Goal: Entertainment & Leisure: Consume media (video, audio)

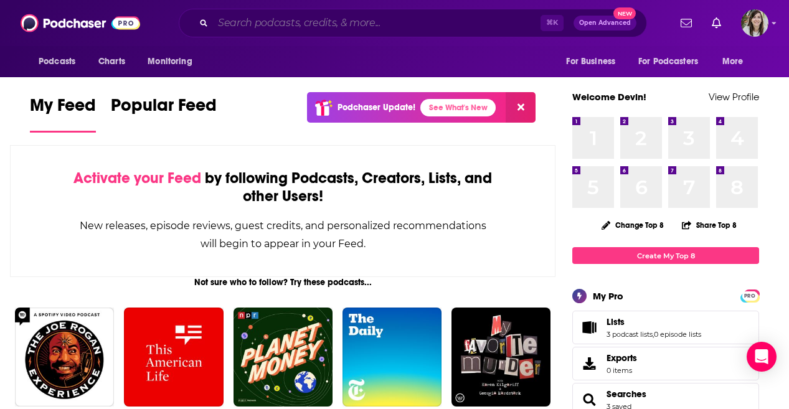
click at [309, 17] on input "Search podcasts, credits, & more..." at bounding box center [377, 23] width 328 height 20
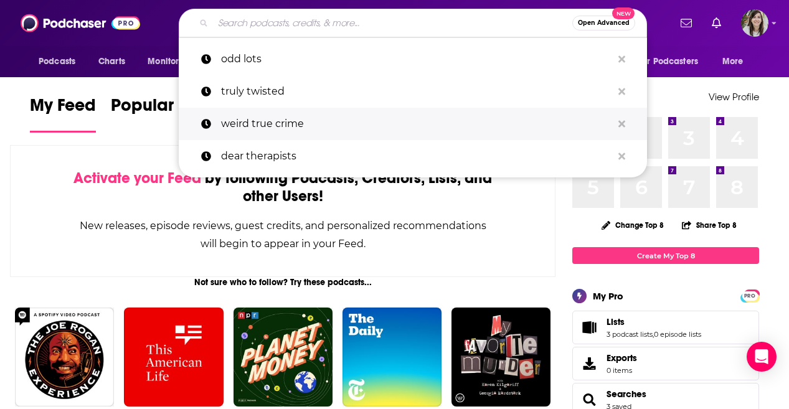
click at [301, 121] on p "weird true crime" at bounding box center [416, 124] width 391 height 32
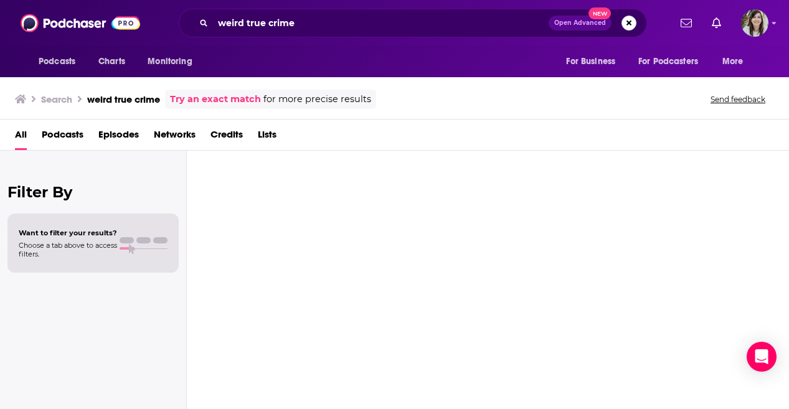
type input "weird true crime"
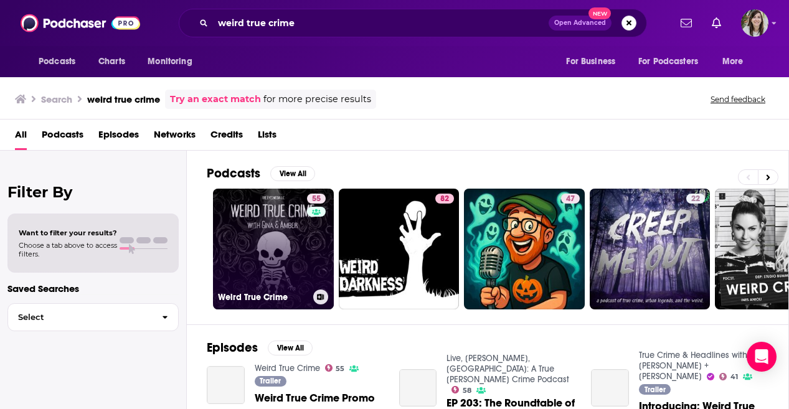
click at [293, 244] on link "55 Weird True Crime" at bounding box center [273, 249] width 121 height 121
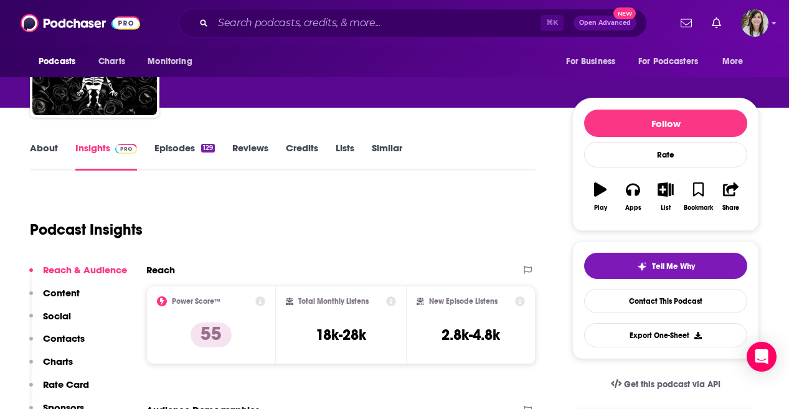
scroll to position [30, 0]
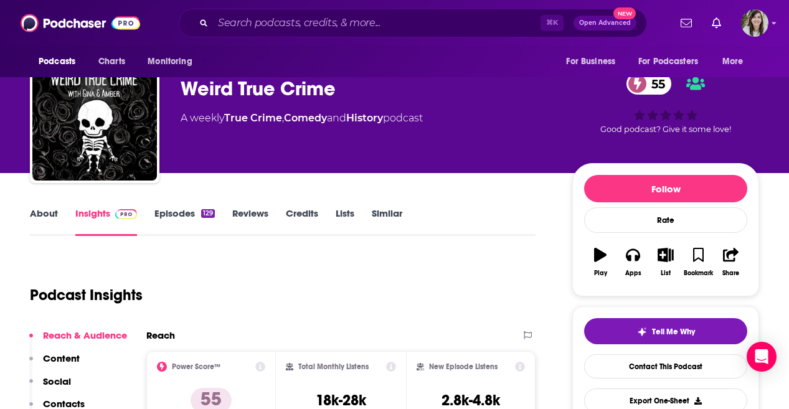
click at [176, 223] on link "Episodes 129" at bounding box center [184, 221] width 60 height 29
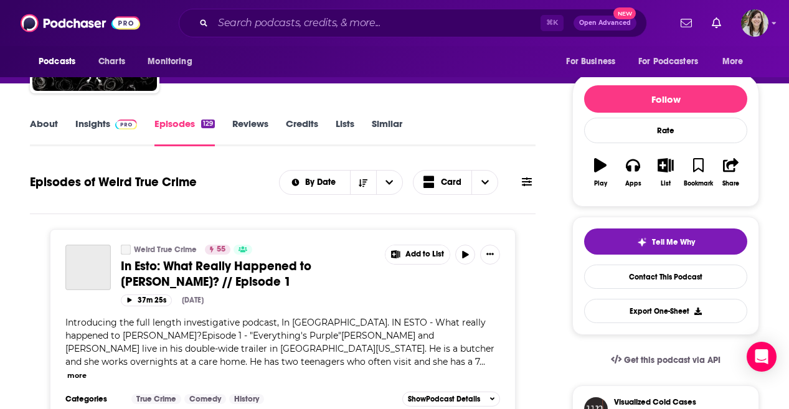
scroll to position [141, 0]
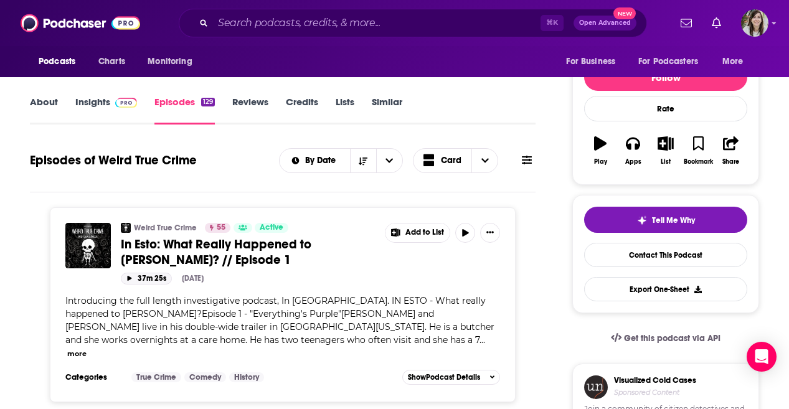
click at [134, 275] on button "37m 25s" at bounding box center [146, 279] width 51 height 12
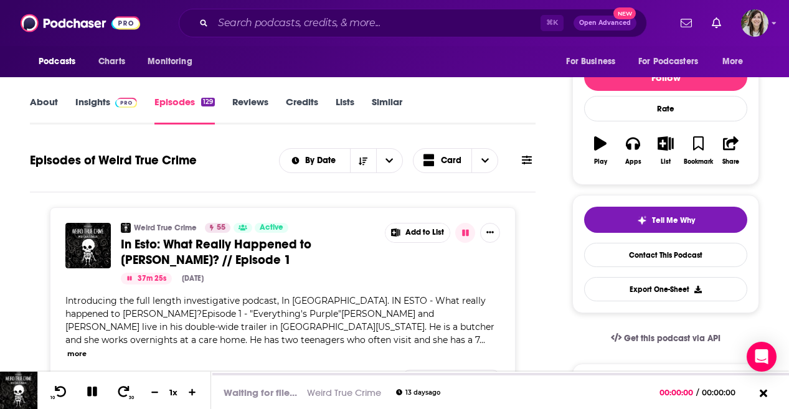
scroll to position [0, 0]
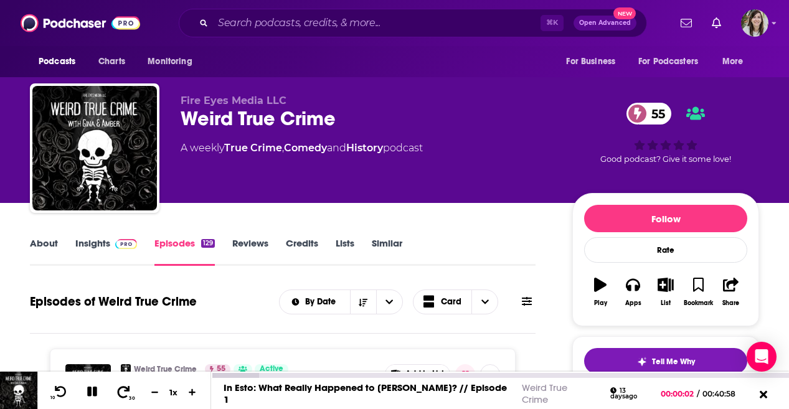
click at [121, 397] on icon at bounding box center [124, 392] width 12 height 12
click at [122, 395] on icon at bounding box center [124, 392] width 16 height 12
click at [125, 394] on icon at bounding box center [124, 392] width 16 height 12
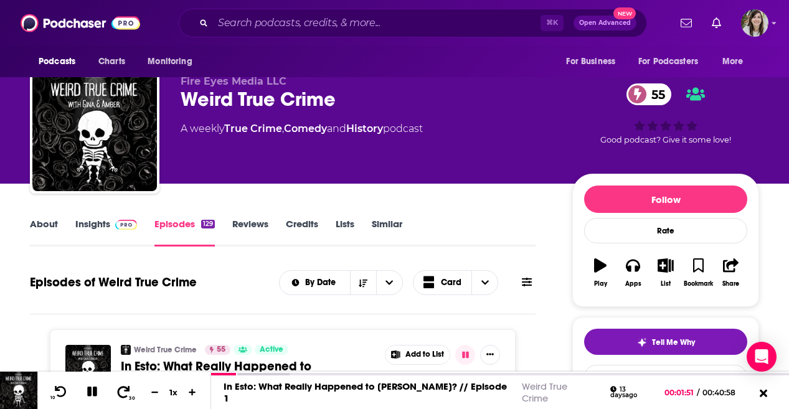
scroll to position [60, 0]
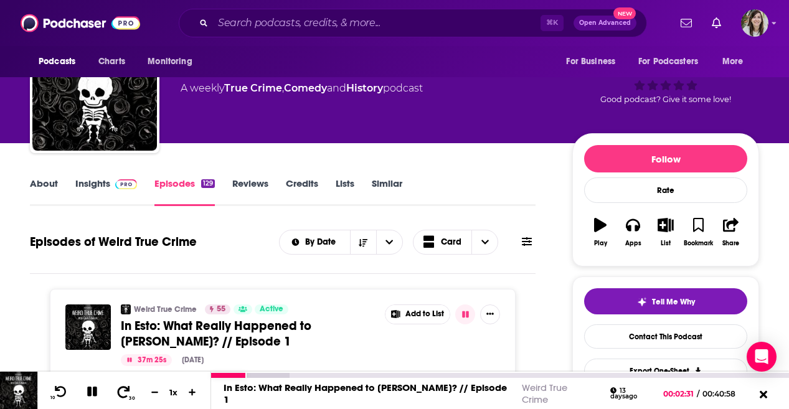
click at [116, 397] on span at bounding box center [124, 392] width 16 height 15
click at [285, 376] on div at bounding box center [250, 375] width 78 height 5
click at [311, 374] on div at bounding box center [273, 375] width 125 height 5
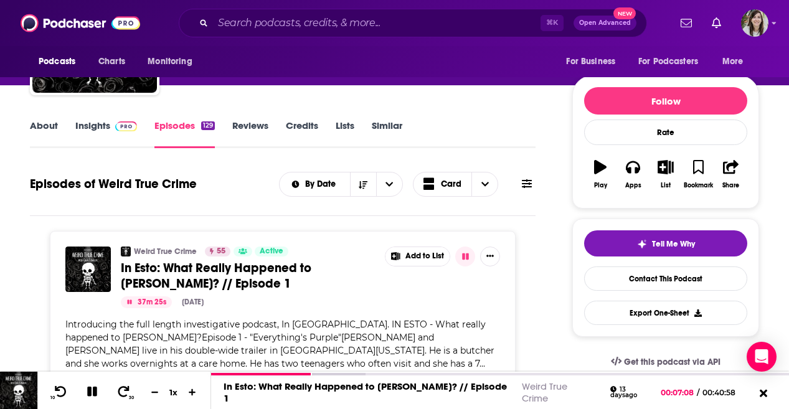
scroll to position [153, 0]
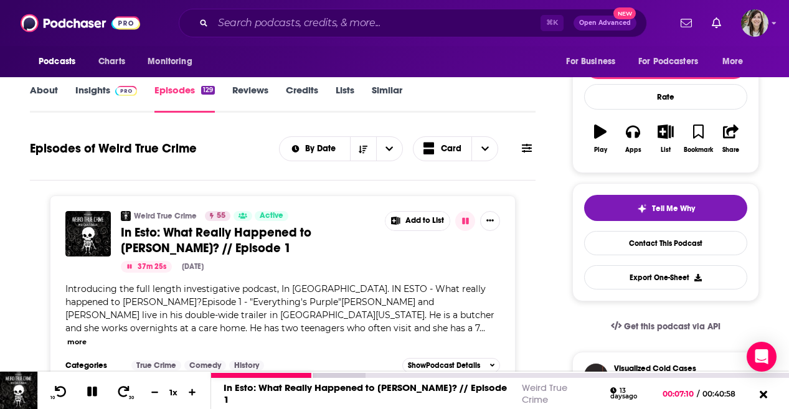
click at [97, 392] on icon at bounding box center [92, 392] width 10 height 10
